Goal: Task Accomplishment & Management: Manage account settings

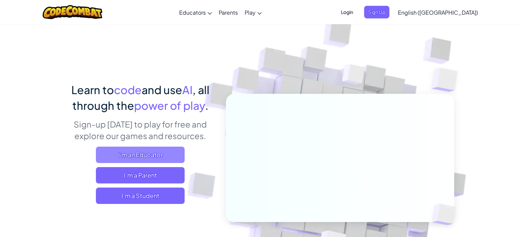
click at [133, 158] on span "I'm an Educator" at bounding box center [140, 155] width 89 height 16
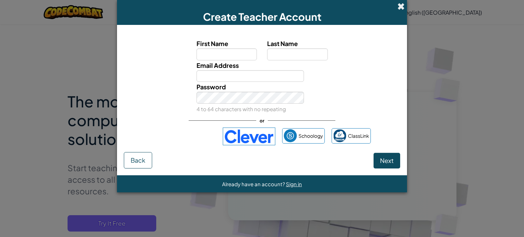
click at [403, 8] on span at bounding box center [401, 6] width 7 height 7
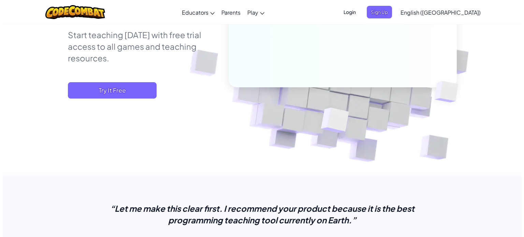
scroll to position [137, 0]
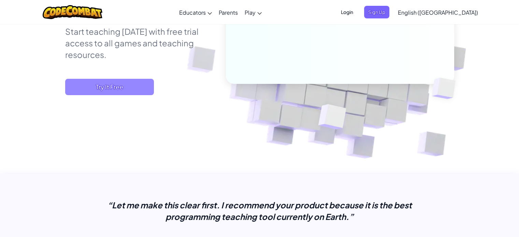
click at [104, 87] on span "Try It Free" at bounding box center [109, 87] width 89 height 16
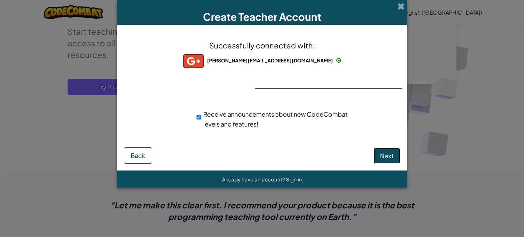
click at [387, 159] on span "Next" at bounding box center [387, 156] width 14 height 8
select select "Philippines"
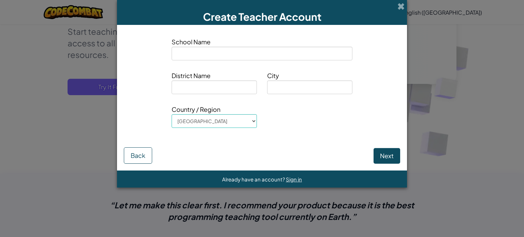
click at [262, 50] on input at bounding box center [262, 54] width 181 height 14
type input "Hercor College"
click at [216, 93] on input at bounding box center [214, 88] width 85 height 14
type input "Lawaan"
click at [288, 87] on input at bounding box center [309, 88] width 85 height 14
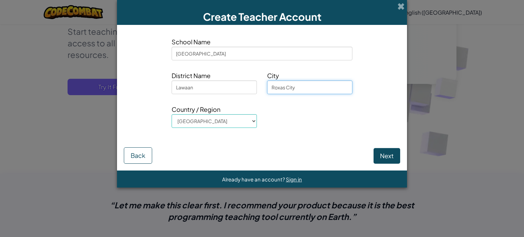
type input "Roxas City"
click at [392, 155] on button "Next" at bounding box center [387, 156] width 27 height 16
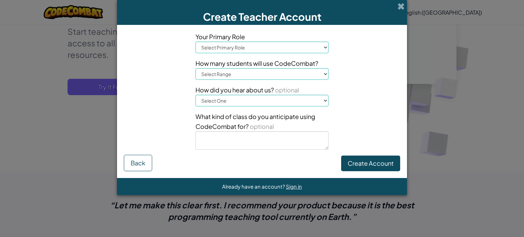
click at [328, 48] on select "Select Primary Role Principal Parent Technology coordinator Teacher Curriculum …" at bounding box center [262, 48] width 133 height 12
select select "Teacher"
click at [196, 42] on select "Select Primary Role Principal Parent Technology coordinator Teacher Curriculum …" at bounding box center [262, 48] width 133 height 12
click at [281, 71] on select "Select Range 1-10 11-50 51-100 101-200 201-500 501-1000 1000+" at bounding box center [262, 74] width 133 height 12
click at [196, 68] on select "Select Range 1-10 11-50 51-100 101-200 201-500 501-1000 1000+" at bounding box center [262, 74] width 133 height 12
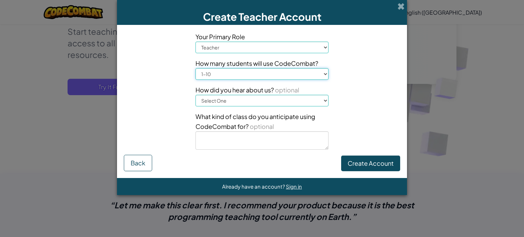
click at [288, 74] on select "Select Range 1-10 11-50 51-100 101-200 201-500 501-1000 1000+" at bounding box center [262, 74] width 133 height 12
select select "11-50"
click at [196, 68] on select "Select Range 1-10 11-50 51-100 101-200 201-500 501-1000 1000+" at bounding box center [262, 74] width 133 height 12
click at [253, 101] on select "Select One Conference (e.g. ISTE) Code.org/Hour of Code A teacher An administra…" at bounding box center [262, 101] width 133 height 12
select select "Google"
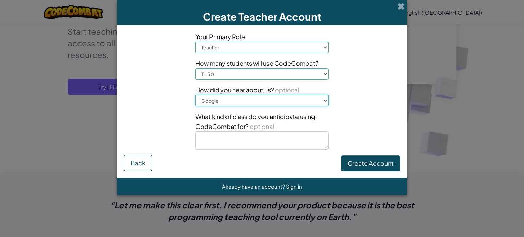
click at [196, 95] on select "Select One Conference (e.g. ISTE) Code.org/Hour of Code A teacher An administra…" at bounding box center [262, 101] width 133 height 12
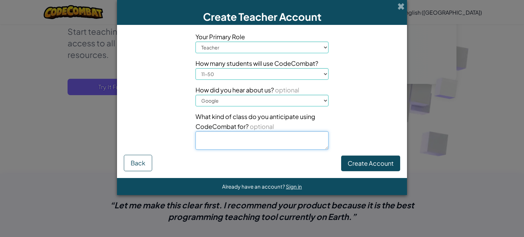
click at [259, 140] on textarea at bounding box center [262, 140] width 133 height 18
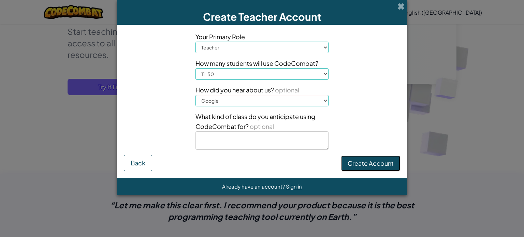
click at [374, 166] on button "Create Account" at bounding box center [370, 164] width 59 height 16
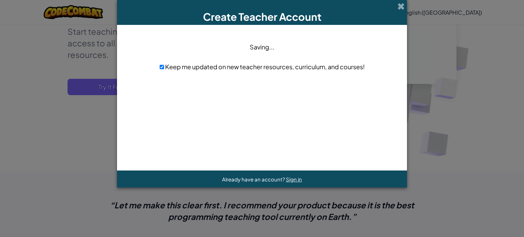
scroll to position [0, 0]
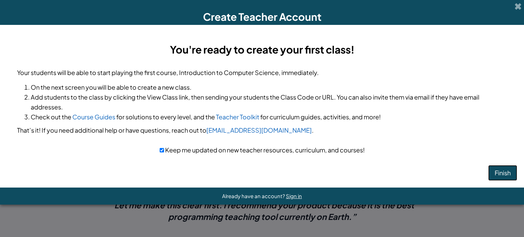
click at [497, 171] on button "Finish" at bounding box center [503, 173] width 29 height 16
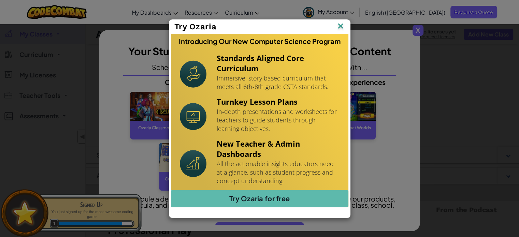
click at [342, 26] on img at bounding box center [340, 27] width 9 height 10
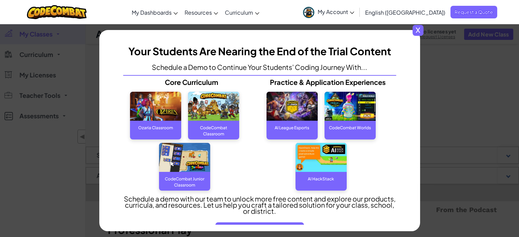
click at [420, 28] on span "x" at bounding box center [418, 30] width 11 height 11
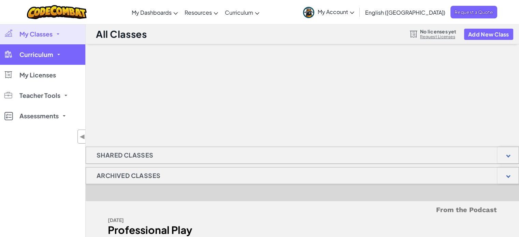
click at [19, 55] on span "Curriculum" at bounding box center [36, 55] width 34 height 6
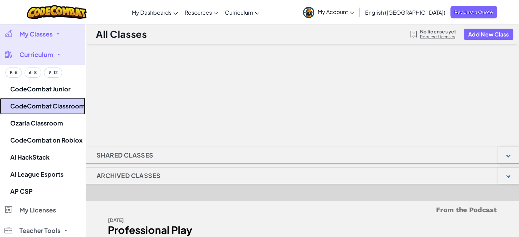
click at [38, 109] on link "CodeCombat Classroom" at bounding box center [42, 106] width 85 height 17
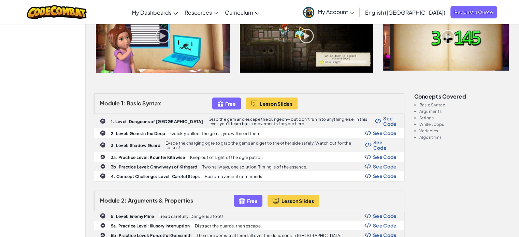
scroll to position [171, 0]
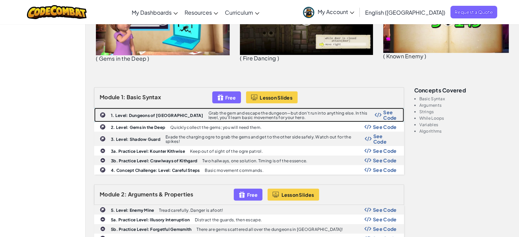
click at [383, 115] on span "See Code" at bounding box center [389, 115] width 13 height 11
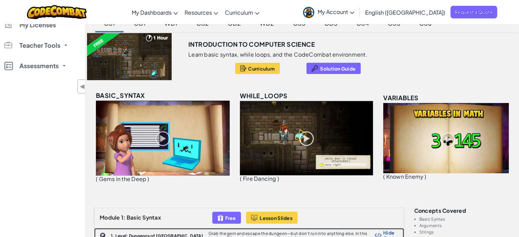
scroll to position [34, 0]
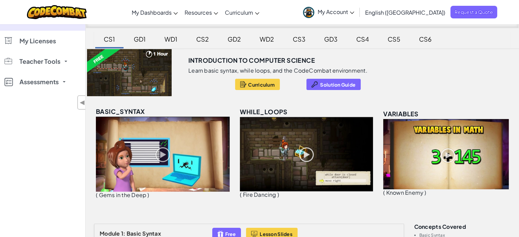
click at [354, 10] on span "My Account" at bounding box center [336, 11] width 37 height 7
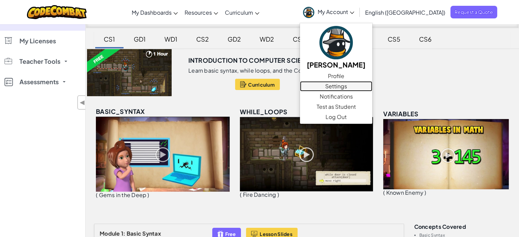
click at [373, 89] on link "Settings" at bounding box center [336, 86] width 72 height 10
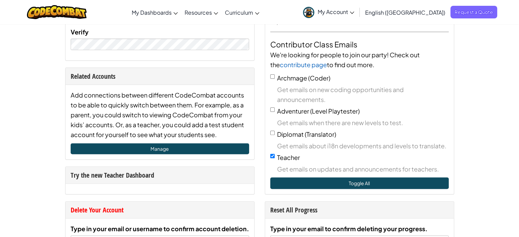
scroll to position [273, 0]
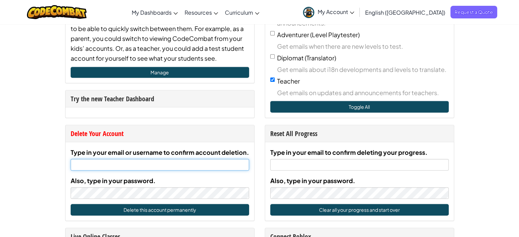
click at [115, 165] on input "Type in your email or username to confirm account deletion." at bounding box center [160, 165] width 179 height 12
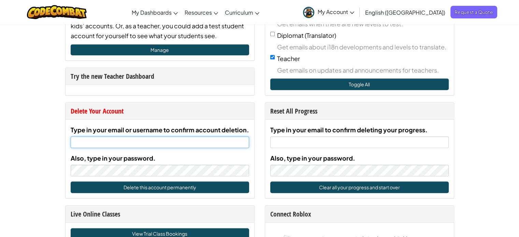
scroll to position [307, 0]
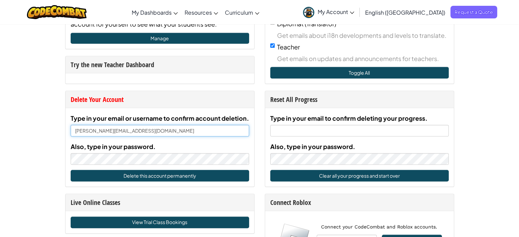
type input "michelle.jamelarin@hercorcollege.edu.ph"
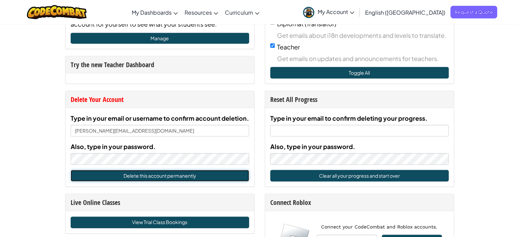
click at [147, 174] on button "Delete this account permanently" at bounding box center [160, 176] width 179 height 12
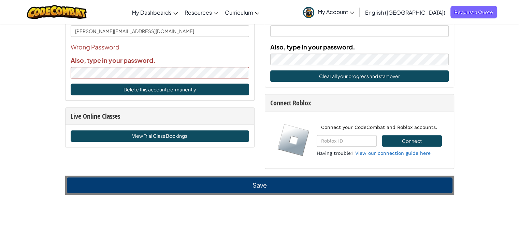
scroll to position [410, 0]
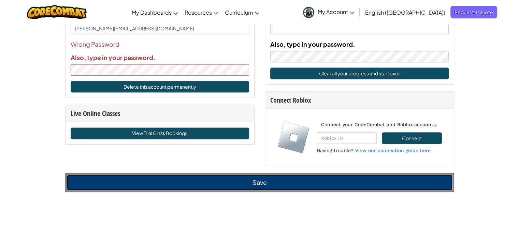
click at [180, 177] on button "Save" at bounding box center [260, 183] width 386 height 16
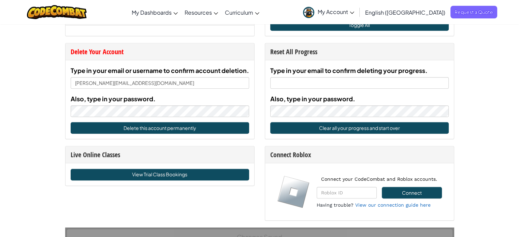
scroll to position [341, 0]
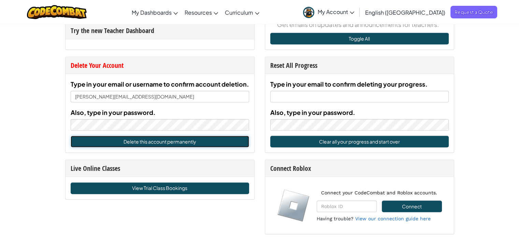
click at [148, 137] on button "Delete this account permanently" at bounding box center [160, 142] width 179 height 12
click at [168, 141] on button "Delete this account permanently" at bounding box center [160, 142] width 179 height 12
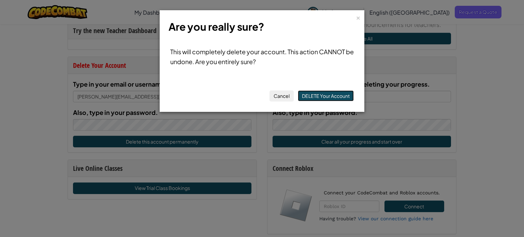
click at [327, 95] on button "DELETE Your Account" at bounding box center [326, 95] width 56 height 11
click at [337, 98] on button "DELETE Your Account" at bounding box center [326, 95] width 56 height 11
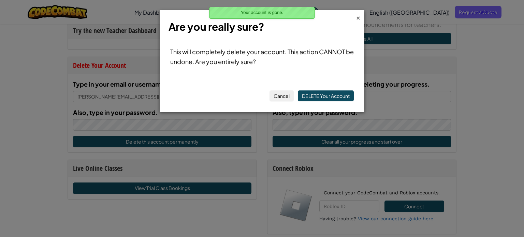
click at [359, 17] on div "×" at bounding box center [358, 16] width 5 height 7
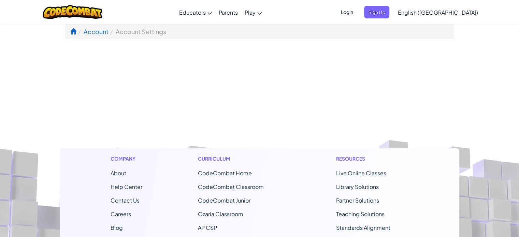
scroll to position [179, 0]
